Goal: Navigation & Orientation: Find specific page/section

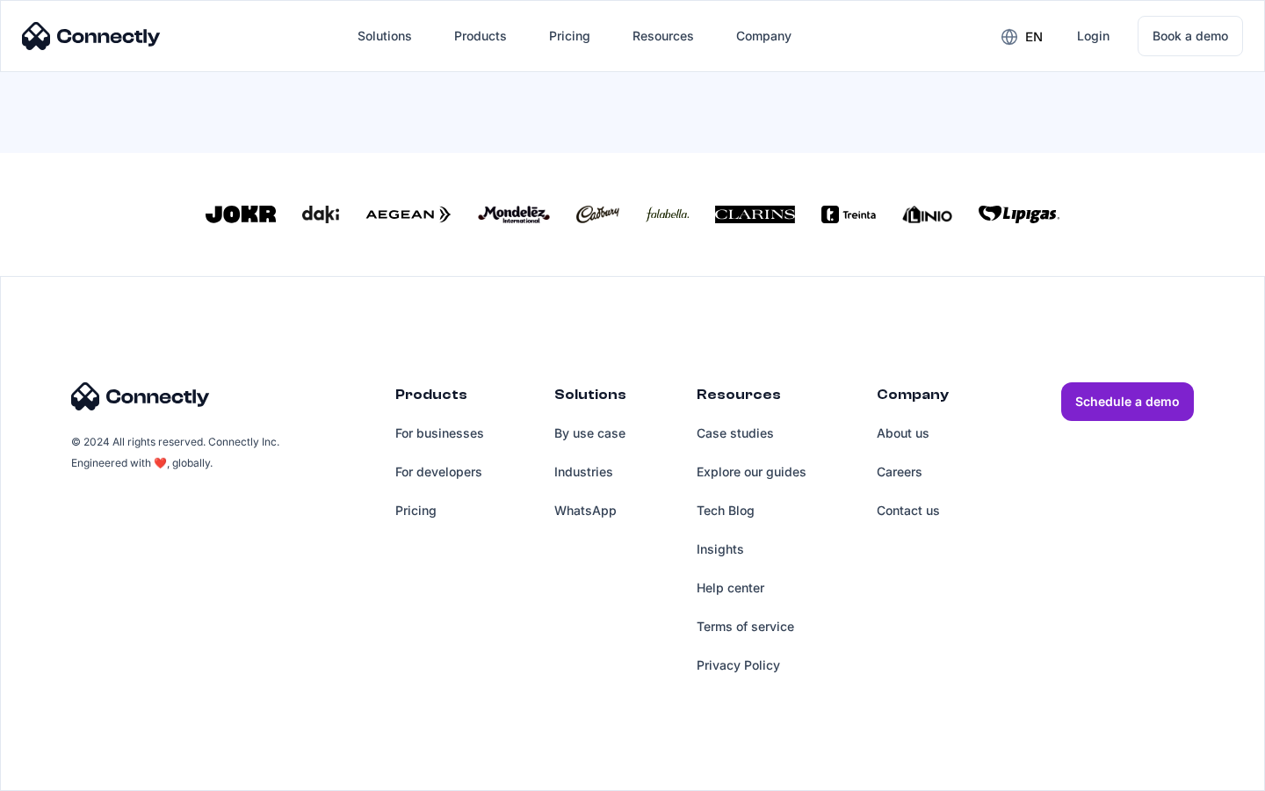
scroll to position [771, 0]
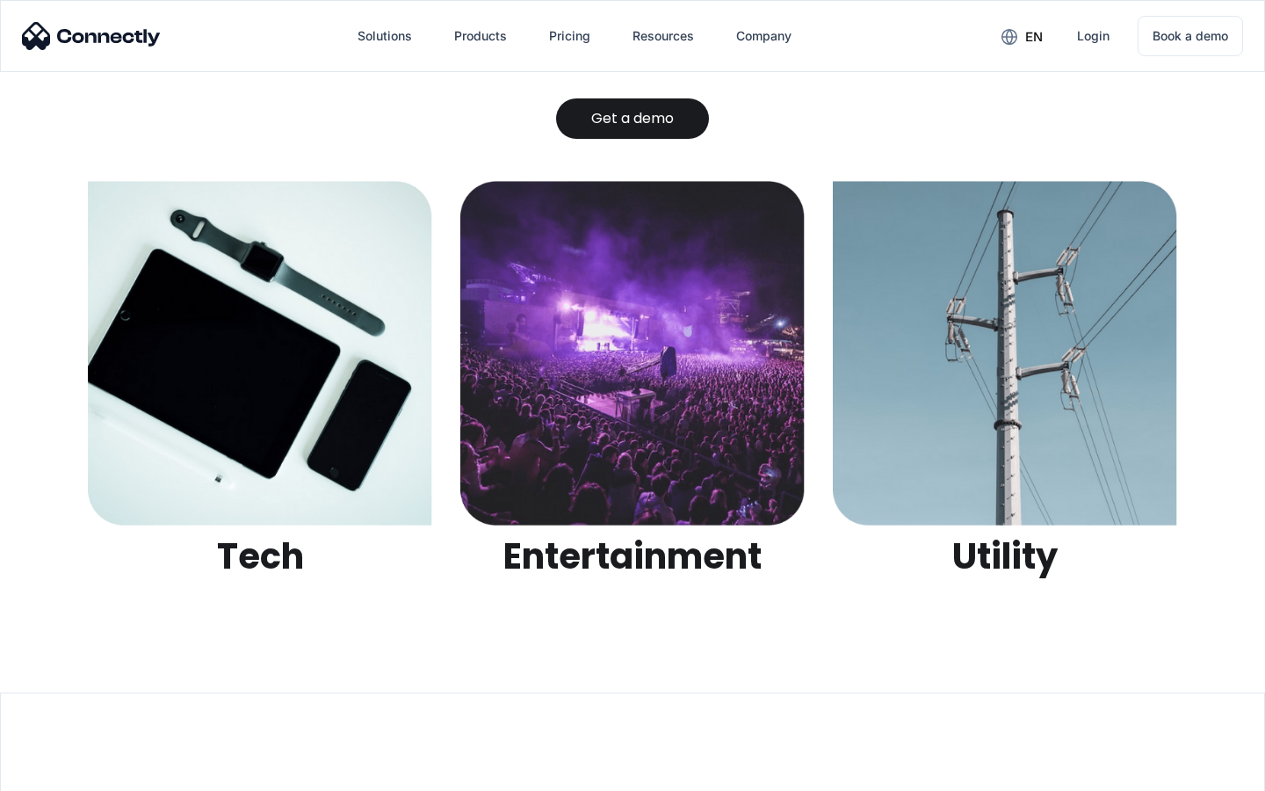
scroll to position [5544, 0]
